Goal: Navigation & Orientation: Find specific page/section

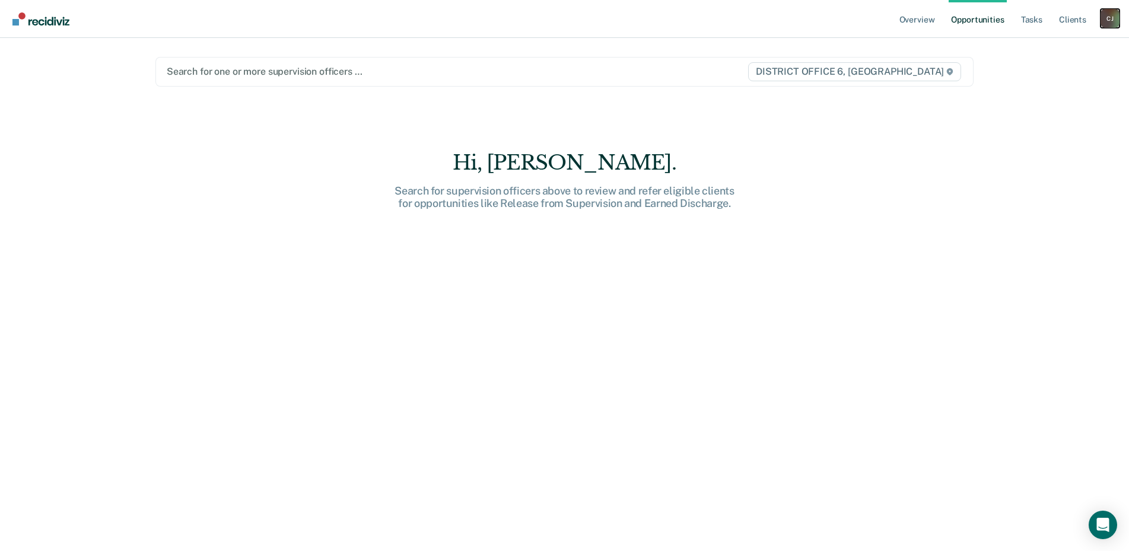
click at [1113, 23] on div "[PERSON_NAME]" at bounding box center [1110, 18] width 19 height 19
click at [1048, 76] on link "Go to Operations" at bounding box center [1063, 78] width 96 height 10
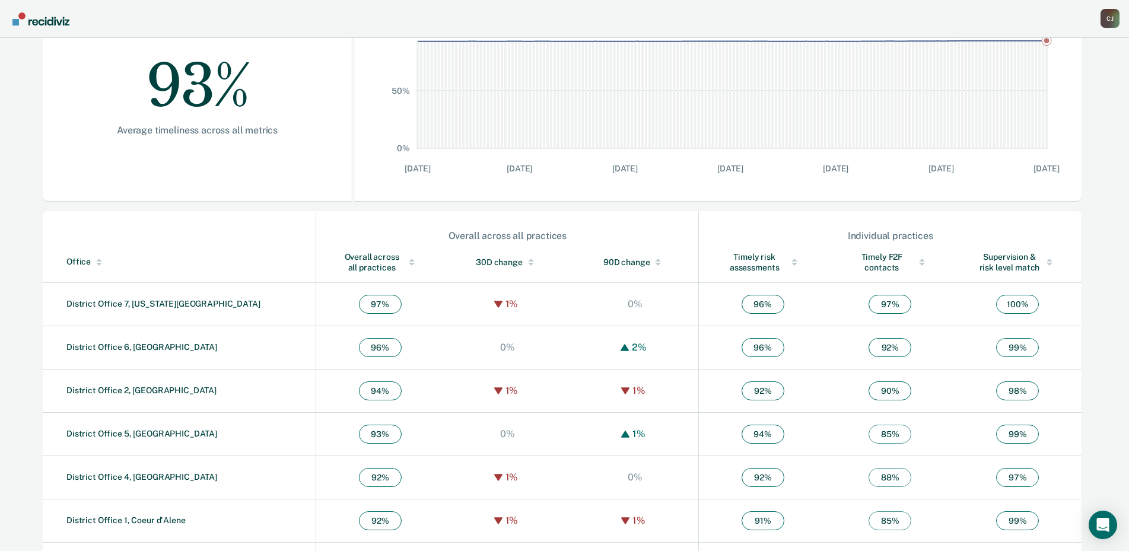
scroll to position [237, 0]
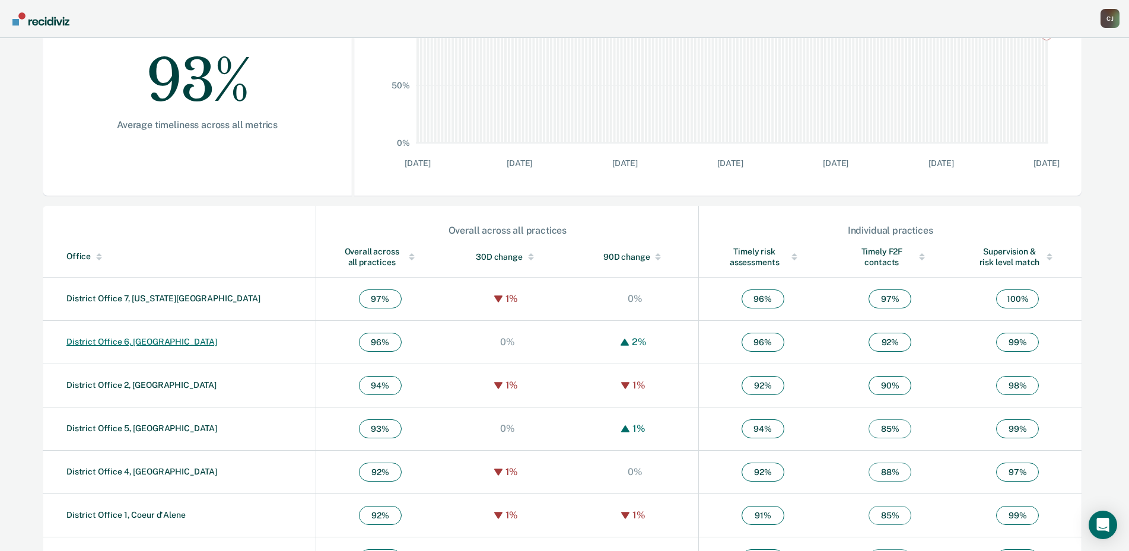
click at [124, 339] on link "District Office 6, [GEOGRAPHIC_DATA]" at bounding box center [141, 341] width 151 height 9
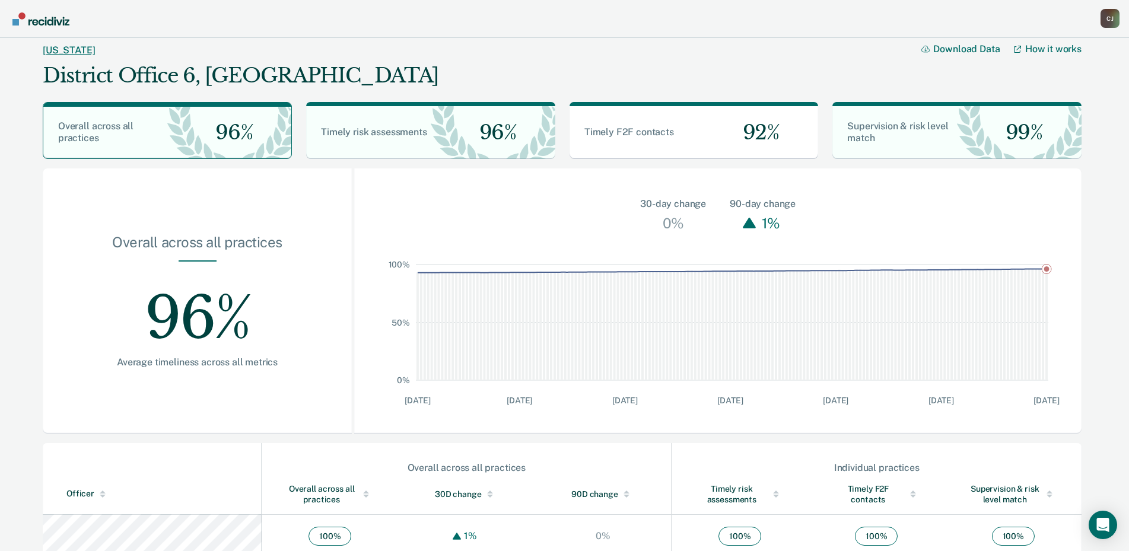
click at [61, 52] on link "[US_STATE]" at bounding box center [69, 50] width 52 height 11
